Goal: Transaction & Acquisition: Register for event/course

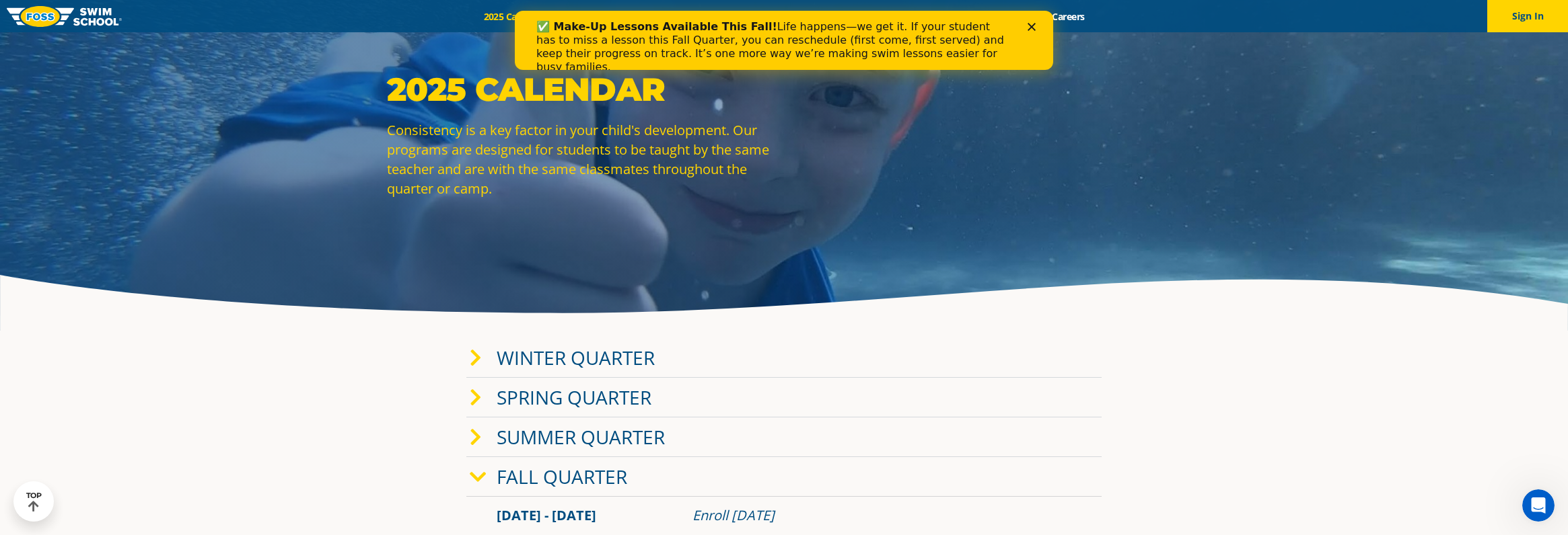
scroll to position [6, 0]
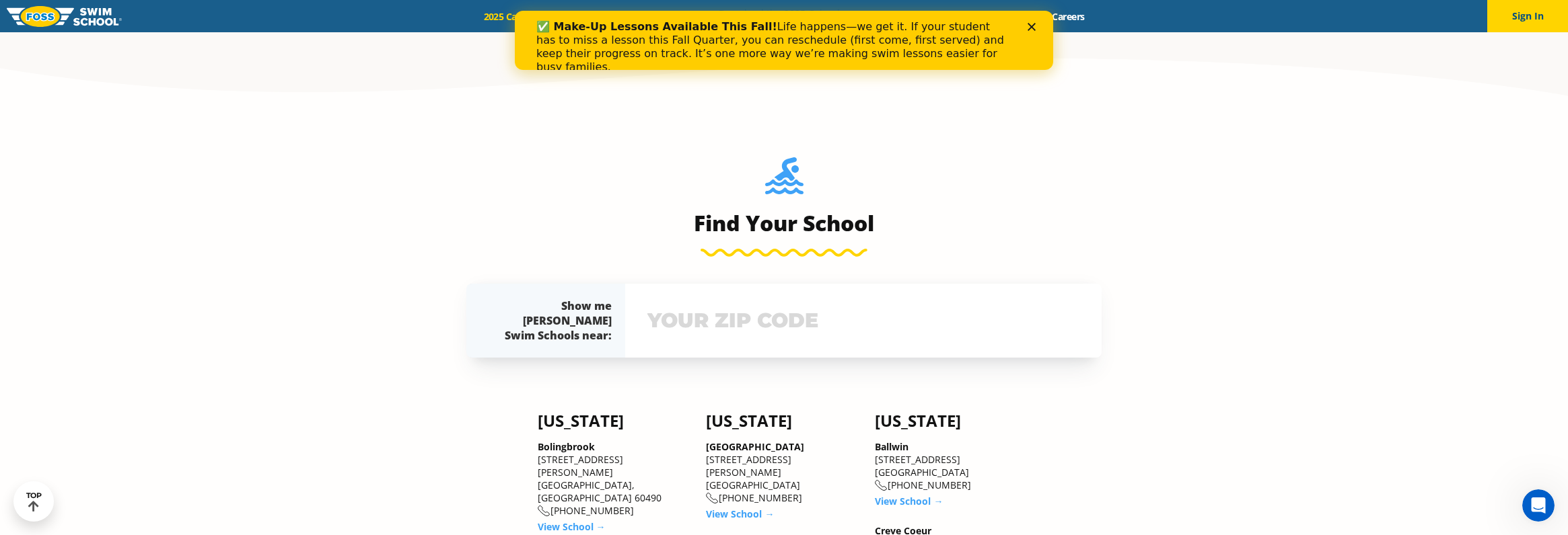
click at [696, 313] on div "Show me [PERSON_NAME] Swim Schools near: The [PERSON_NAME][GEOGRAPHIC_DATA] nea…" at bounding box center [784, 321] width 635 height 74
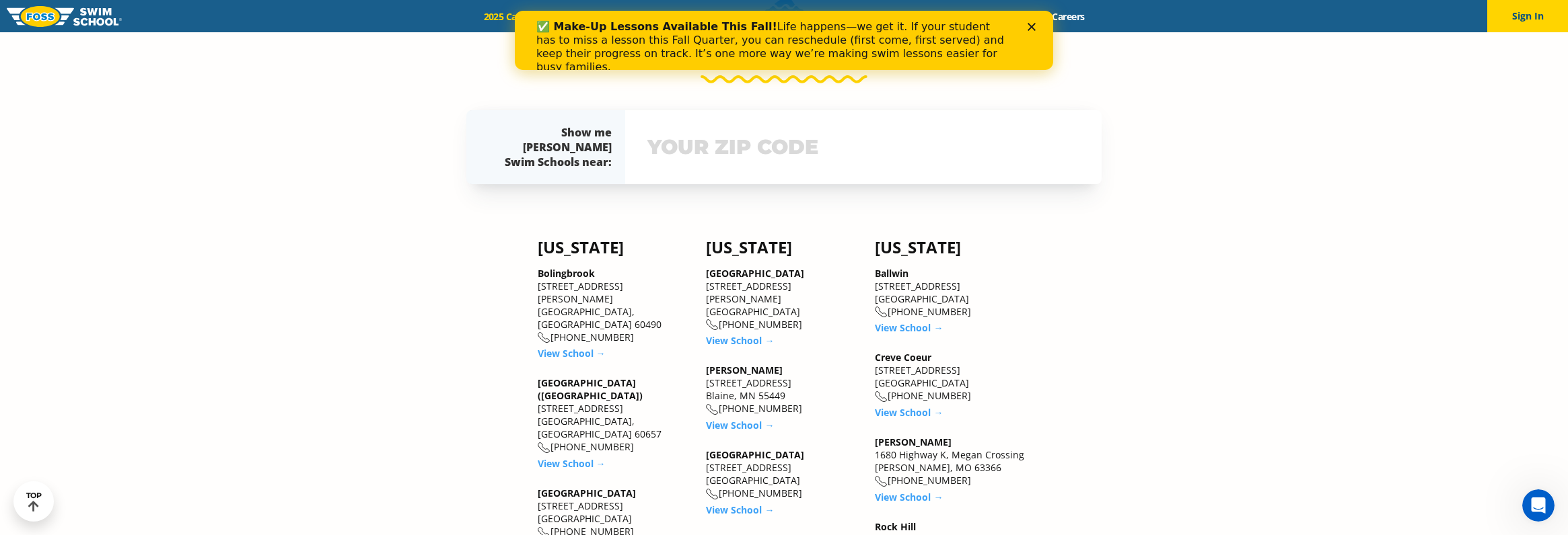
scroll to position [1114, 0]
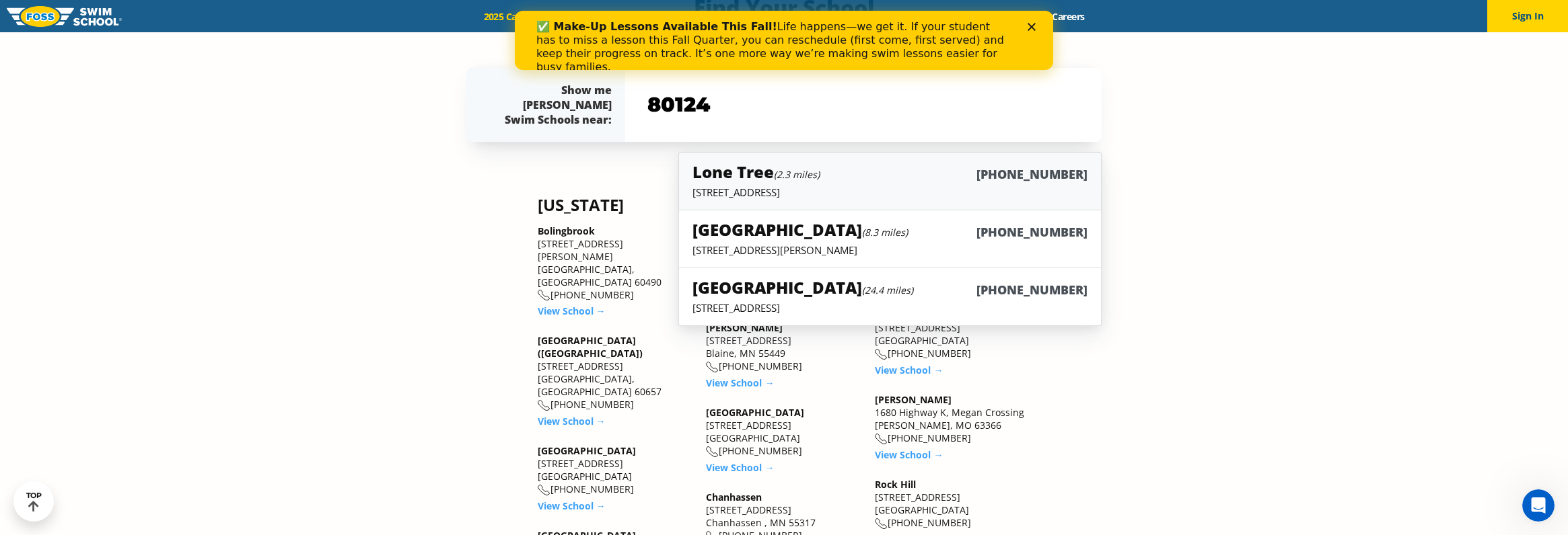
type input "80124"
click at [796, 183] on div "Lone Tree (2.3 miles) [PHONE_NUMBER]" at bounding box center [890, 173] width 395 height 24
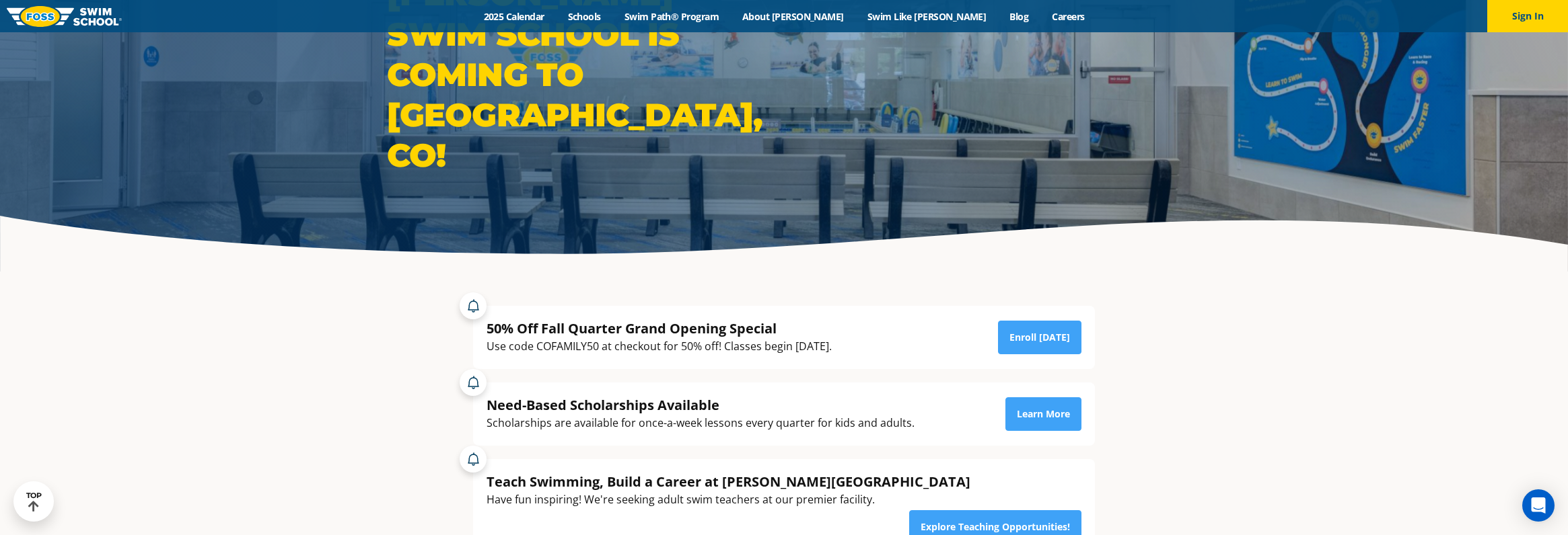
scroll to position [106, 0]
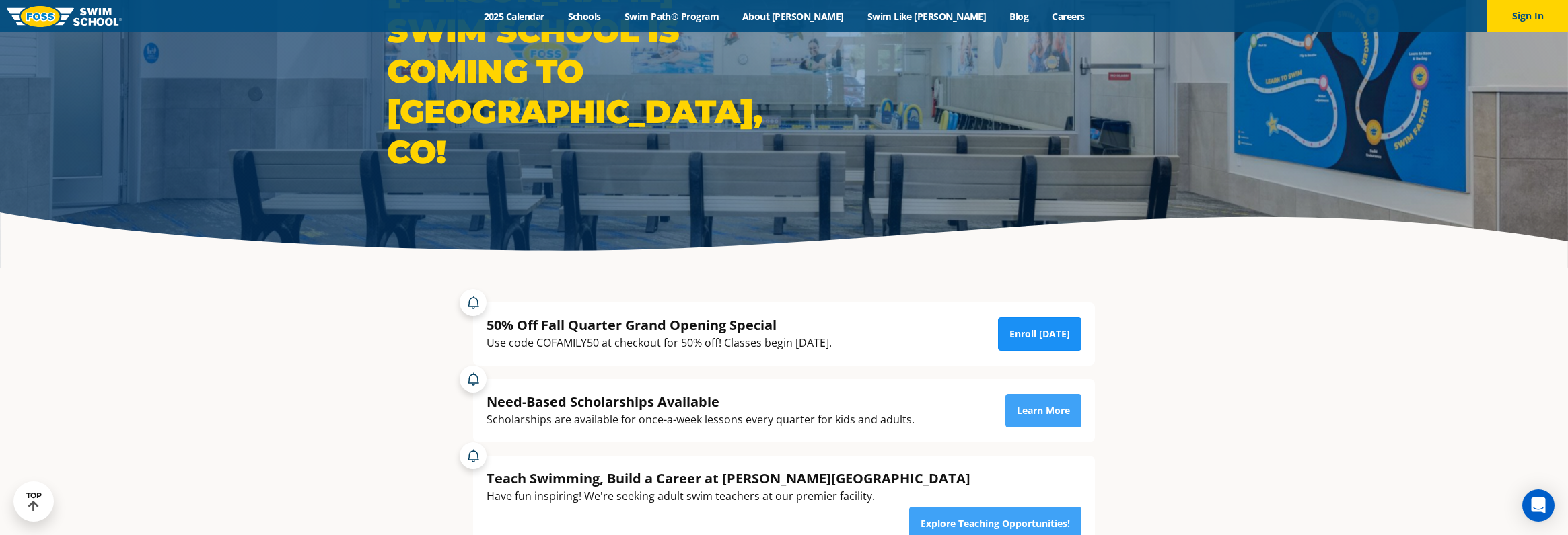
click at [1055, 335] on link "Enroll Today" at bounding box center [1039, 335] width 84 height 34
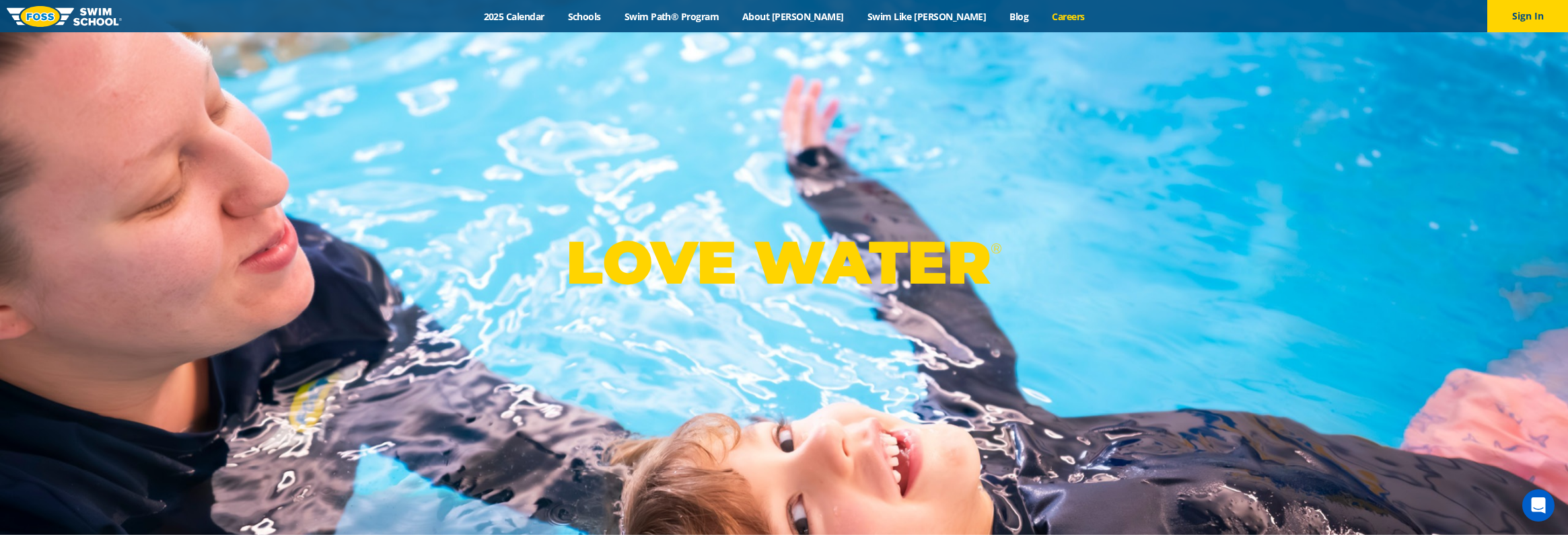
click at [1040, 19] on link "Careers" at bounding box center [1068, 17] width 55 height 13
